Goal: Information Seeking & Learning: Learn about a topic

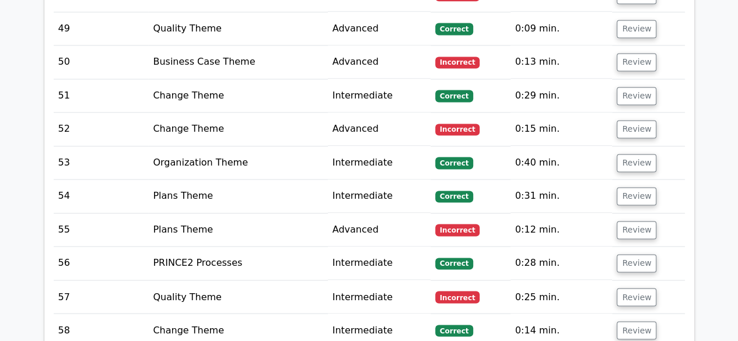
scroll to position [3298, 0]
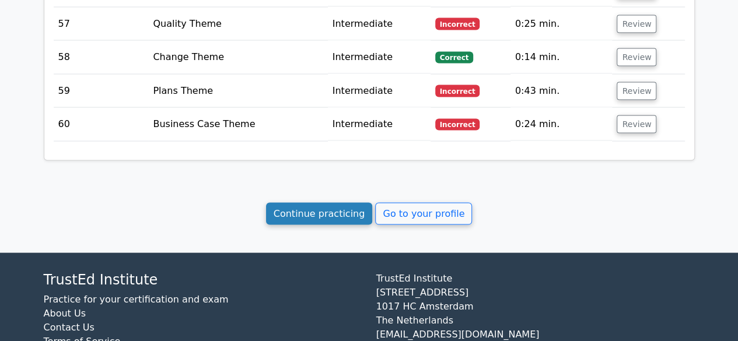
click at [294, 202] on link "Continue practicing" at bounding box center [319, 213] width 107 height 22
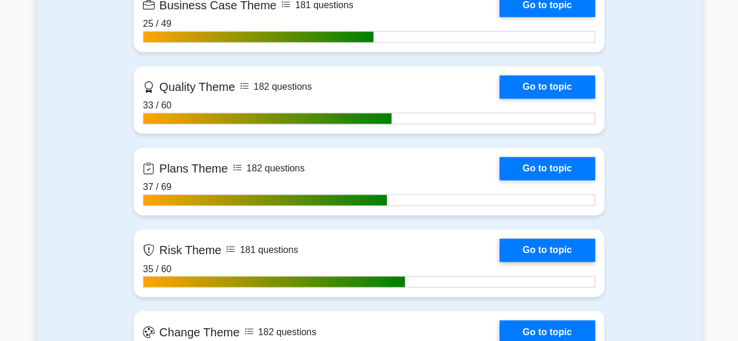
scroll to position [849, 0]
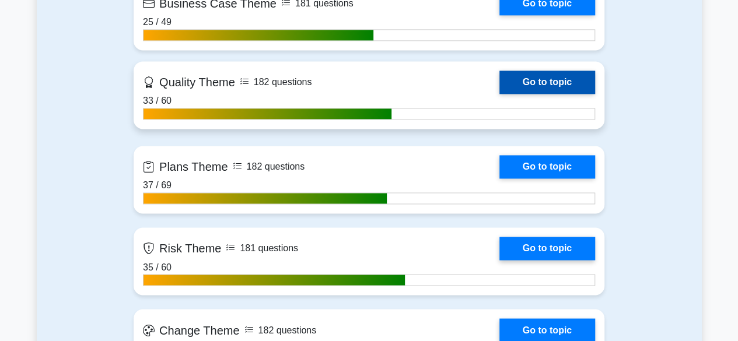
click at [553, 78] on link "Go to topic" at bounding box center [547, 82] width 96 height 23
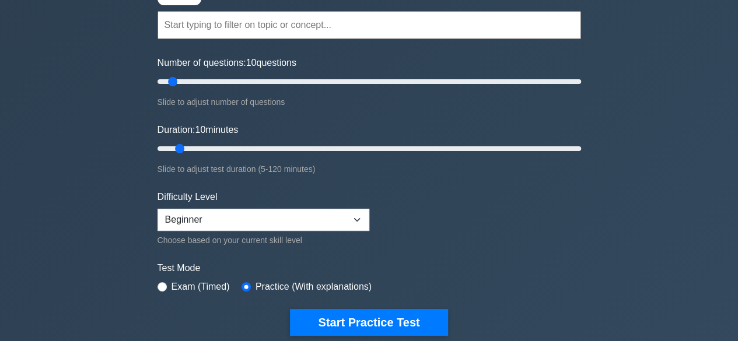
scroll to position [110, 0]
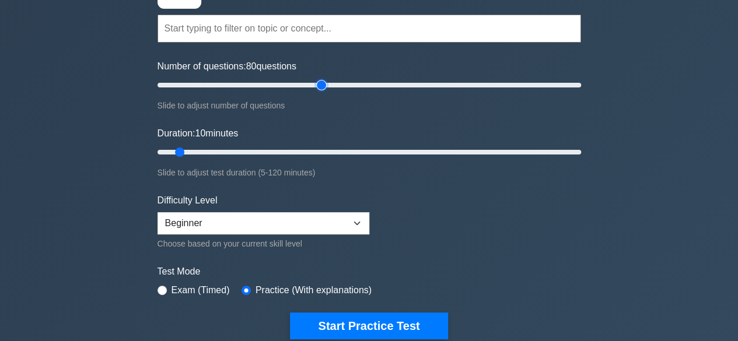
click at [319, 85] on input "Number of questions: 80 questions" at bounding box center [368, 85] width 423 height 14
click at [305, 86] on input "Number of questions: 75 questions" at bounding box center [368, 85] width 423 height 14
click at [293, 86] on input "Number of questions: 65 questions" at bounding box center [368, 85] width 423 height 14
type input "60"
click at [282, 85] on input "Number of questions: 60 questions" at bounding box center [368, 85] width 423 height 14
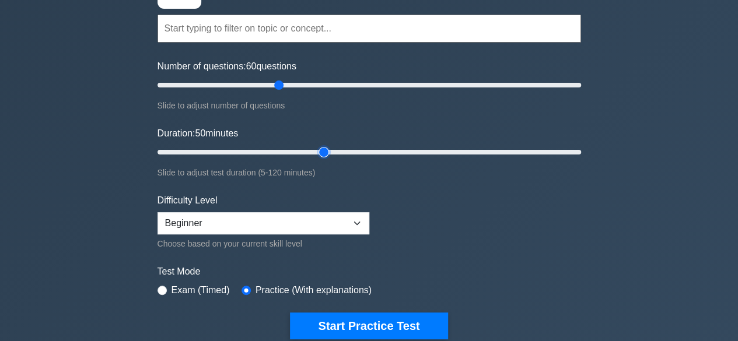
click at [323, 151] on input "Duration: 50 minutes" at bounding box center [368, 152] width 423 height 14
click at [343, 150] on input "Duration: 55 minutes" at bounding box center [368, 152] width 423 height 14
type input "60"
click at [356, 151] on input "Duration: 60 minutes" at bounding box center [368, 152] width 423 height 14
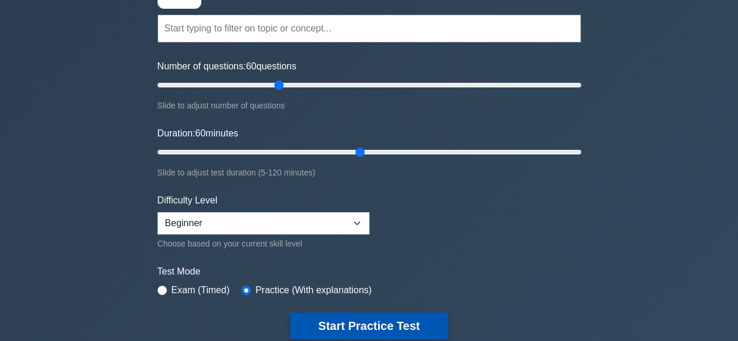
click at [388, 331] on button "Start Practice Test" at bounding box center [368, 326] width 157 height 27
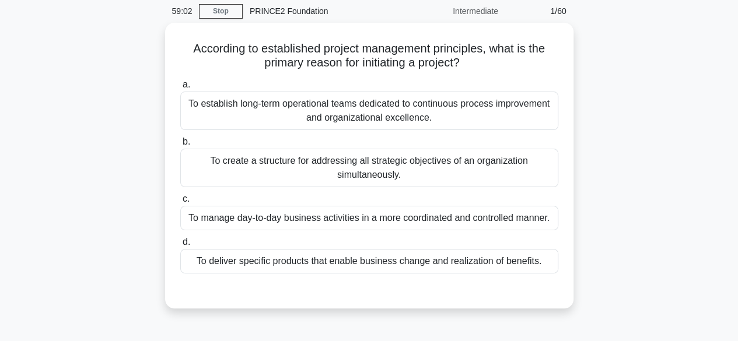
scroll to position [48, 0]
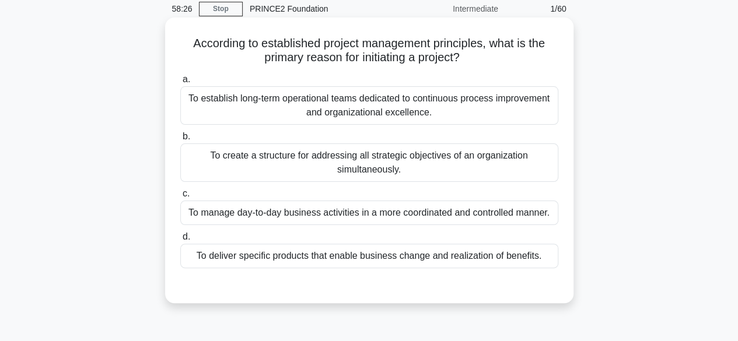
click at [535, 254] on div "To deliver specific products that enable business change and realization of ben…" at bounding box center [369, 256] width 378 height 24
click at [180, 241] on input "d. To deliver specific products that enable business change and realization of …" at bounding box center [180, 237] width 0 height 8
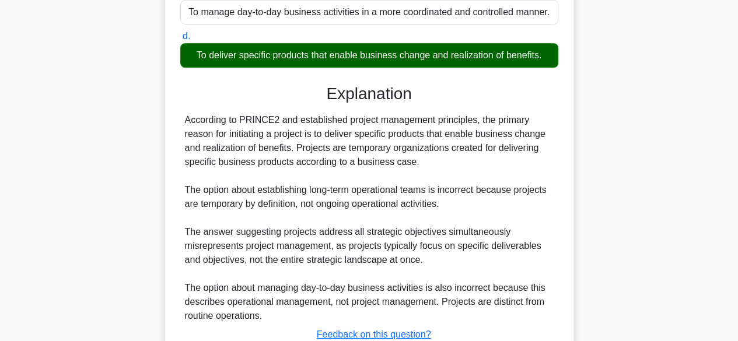
scroll to position [334, 0]
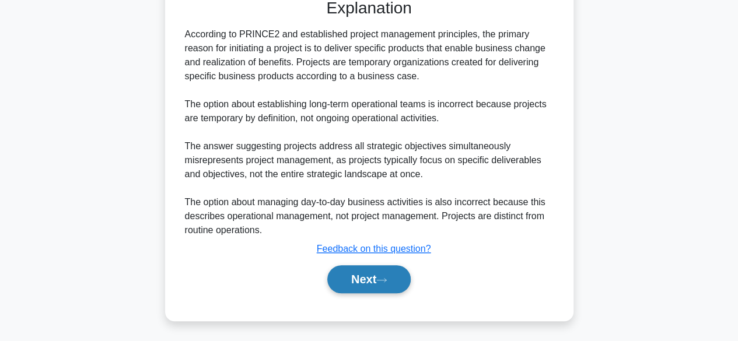
click at [387, 281] on icon at bounding box center [381, 280] width 10 height 6
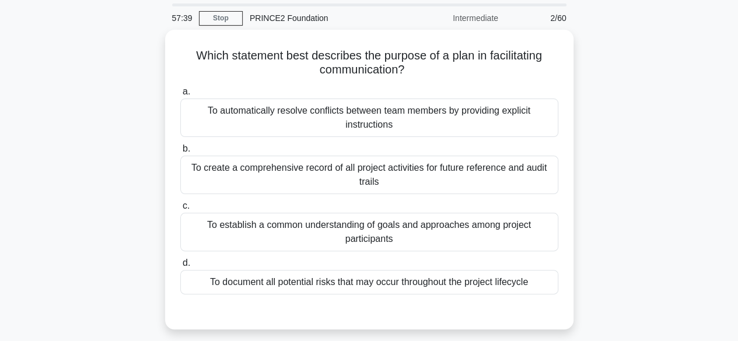
scroll to position [34, 0]
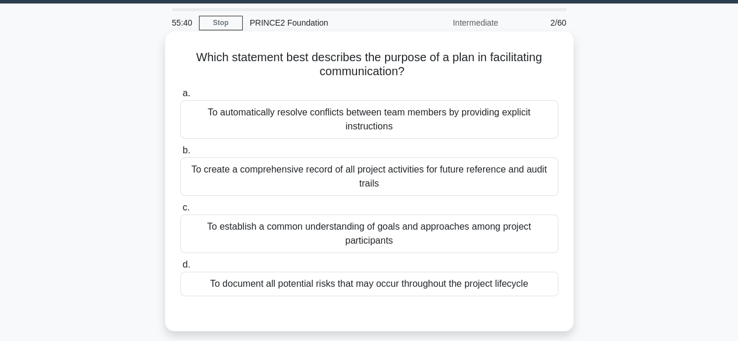
click at [519, 178] on div "To create a comprehensive record of all project activities for future reference…" at bounding box center [369, 176] width 378 height 38
click at [180, 155] on input "b. To create a comprehensive record of all project activities for future refere…" at bounding box center [180, 151] width 0 height 8
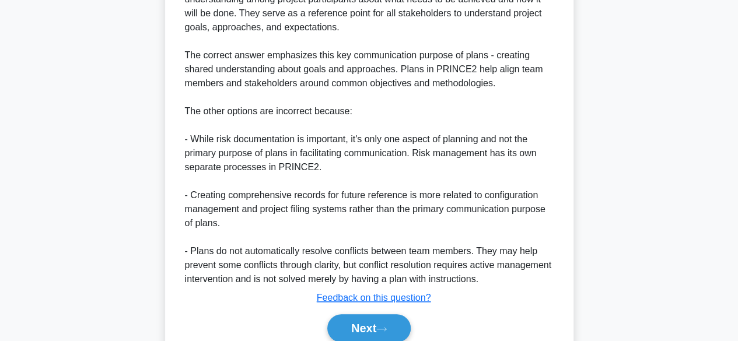
scroll to position [448, 0]
